Goal: Task Accomplishment & Management: Manage account settings

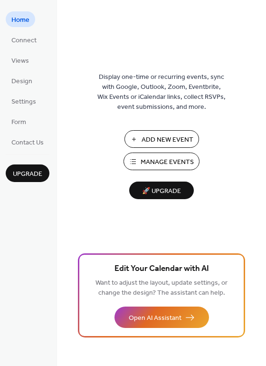
click at [169, 158] on span "Manage Events" at bounding box center [167, 162] width 53 height 10
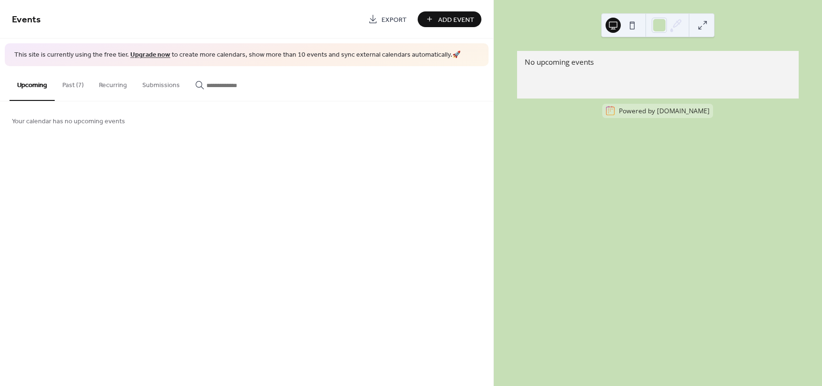
click at [78, 86] on button "Past (7)" at bounding box center [73, 83] width 37 height 34
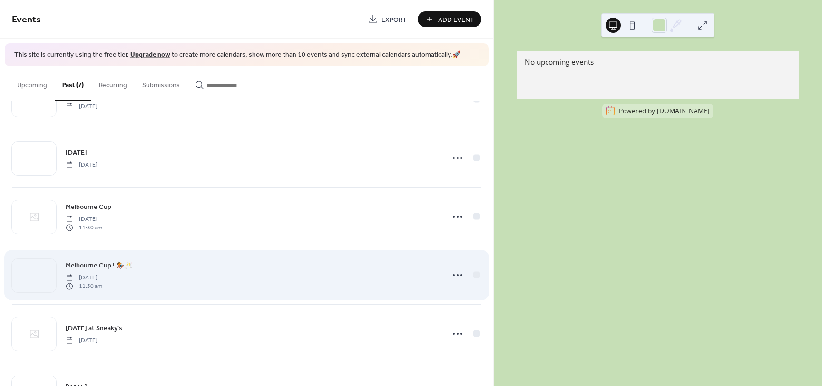
scroll to position [48, 0]
drag, startPoint x: 231, startPoint y: 268, endPoint x: 337, endPoint y: 263, distance: 105.8
click at [232, 267] on div "Melbourne Cup ! 🏇🥂 Monday, November 4, 2024 11:30 am" at bounding box center [252, 272] width 373 height 30
click at [450, 275] on icon at bounding box center [457, 272] width 15 height 15
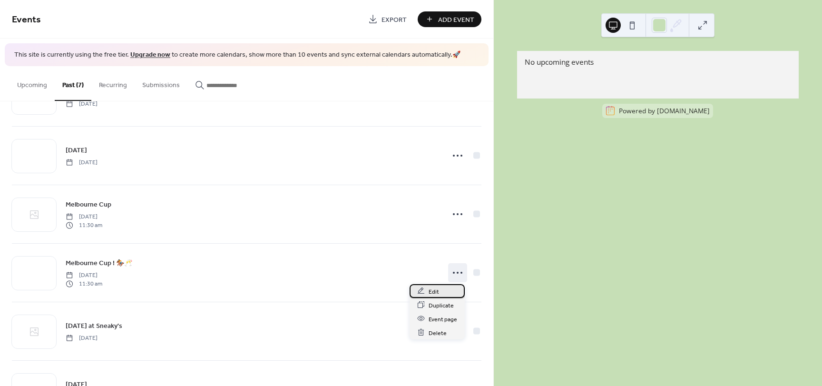
click at [443, 289] on div "Edit" at bounding box center [437, 291] width 55 height 14
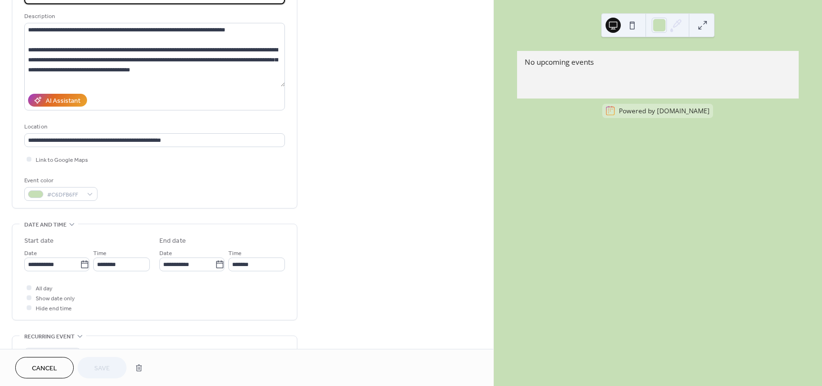
scroll to position [95, 0]
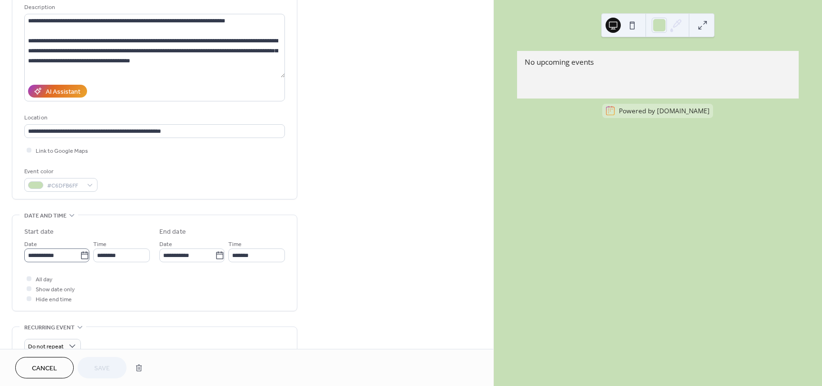
click at [80, 256] on icon at bounding box center [85, 256] width 10 height 10
click at [79, 256] on input "**********" at bounding box center [52, 255] width 56 height 14
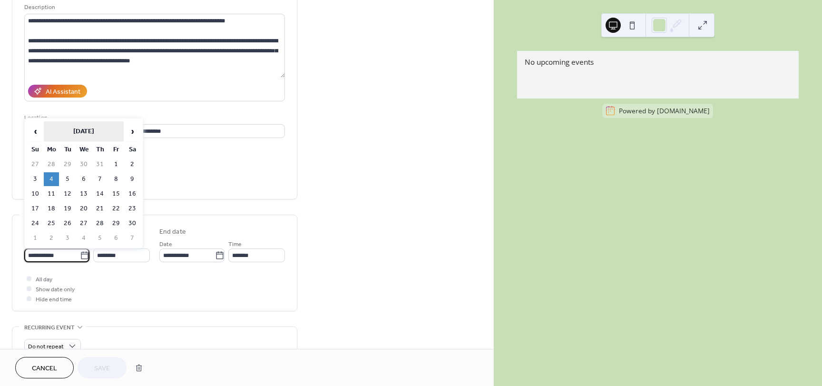
click at [98, 129] on th "November 2024" at bounding box center [84, 131] width 80 height 20
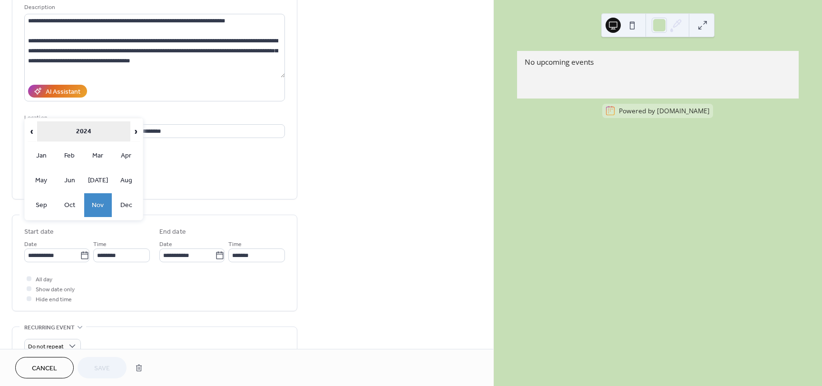
click at [69, 127] on th "2024" at bounding box center [84, 131] width 94 height 20
click at [92, 179] on td "2025" at bounding box center [98, 180] width 28 height 24
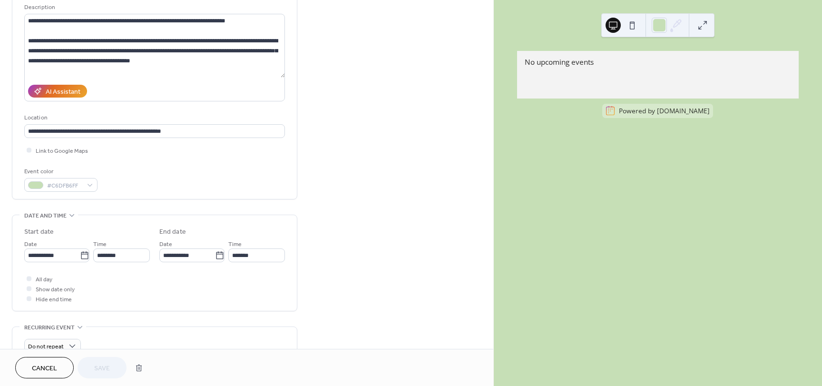
click at [156, 276] on div "All day Show date only Hide end time" at bounding box center [154, 289] width 261 height 30
click at [83, 256] on icon at bounding box center [85, 256] width 10 height 10
click at [80, 256] on input "**********" at bounding box center [52, 255] width 56 height 14
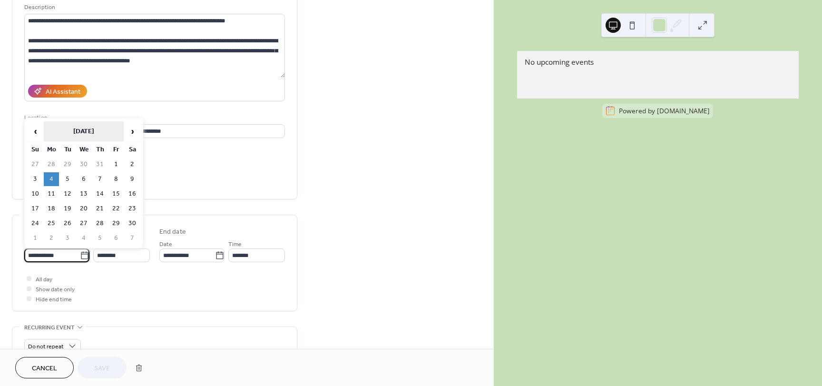
click at [78, 121] on th "November 2024" at bounding box center [84, 131] width 80 height 20
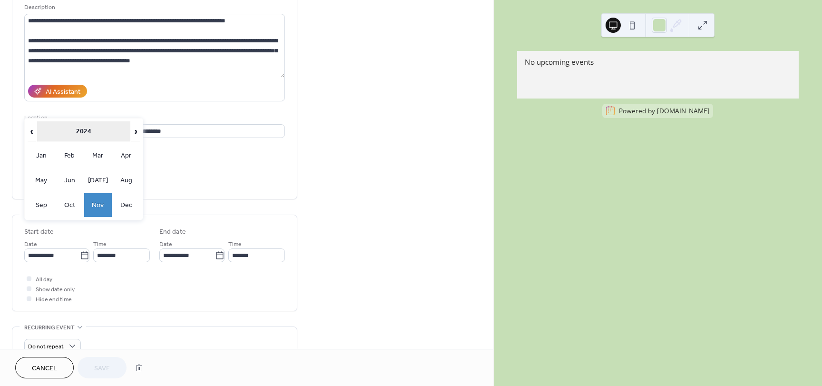
click at [89, 132] on th "2024" at bounding box center [84, 131] width 94 height 20
click at [107, 181] on td "2025" at bounding box center [98, 180] width 28 height 24
click at [98, 200] on td "Nov" at bounding box center [98, 205] width 28 height 24
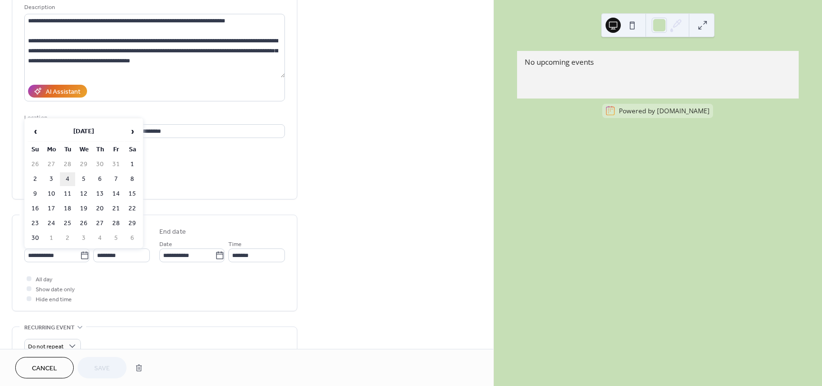
click at [62, 178] on td "4" at bounding box center [67, 179] width 15 height 14
type input "**********"
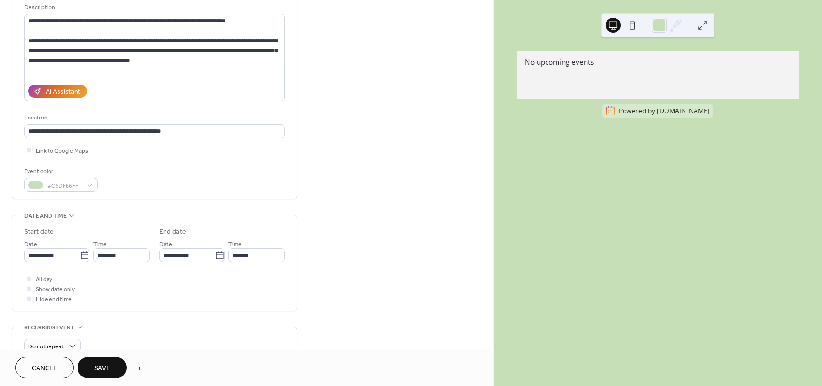
click at [103, 365] on span "Save" at bounding box center [102, 368] width 16 height 10
